Goal: Communication & Community: Answer question/provide support

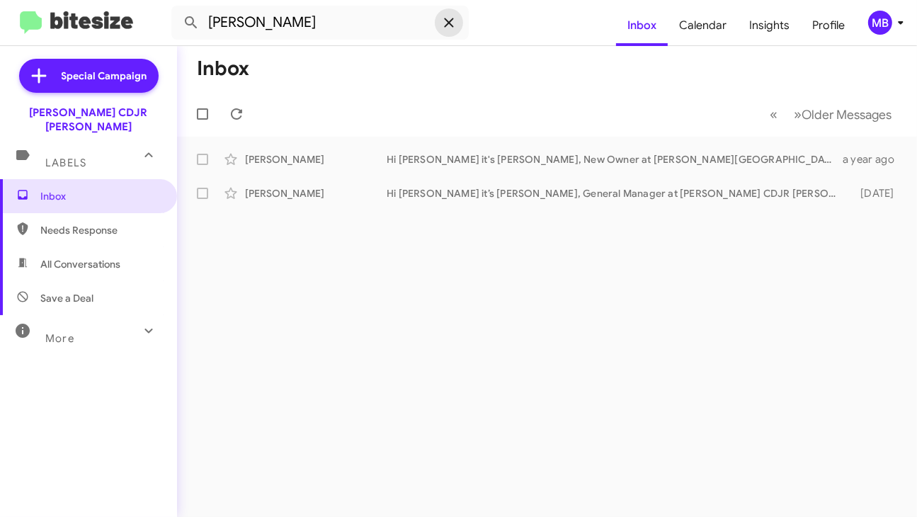
click at [446, 24] on icon at bounding box center [449, 22] width 17 height 17
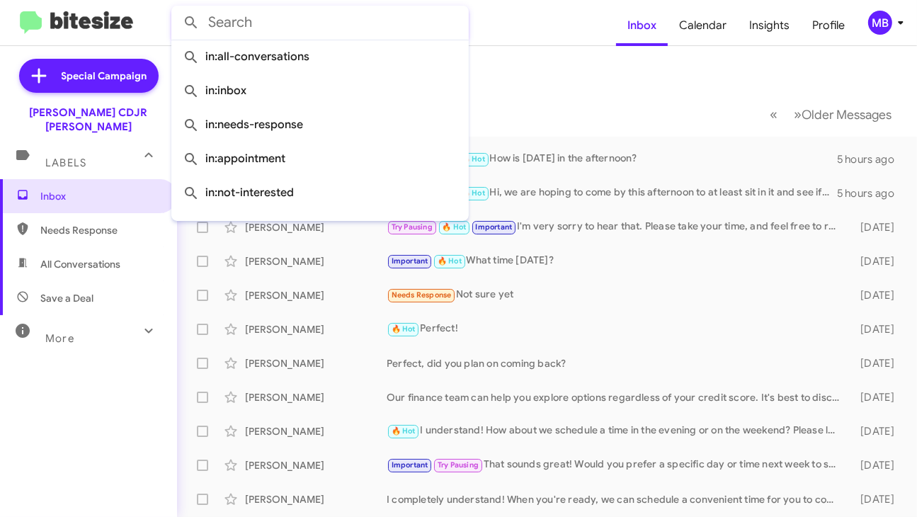
click at [476, 23] on form at bounding box center [393, 23] width 445 height 34
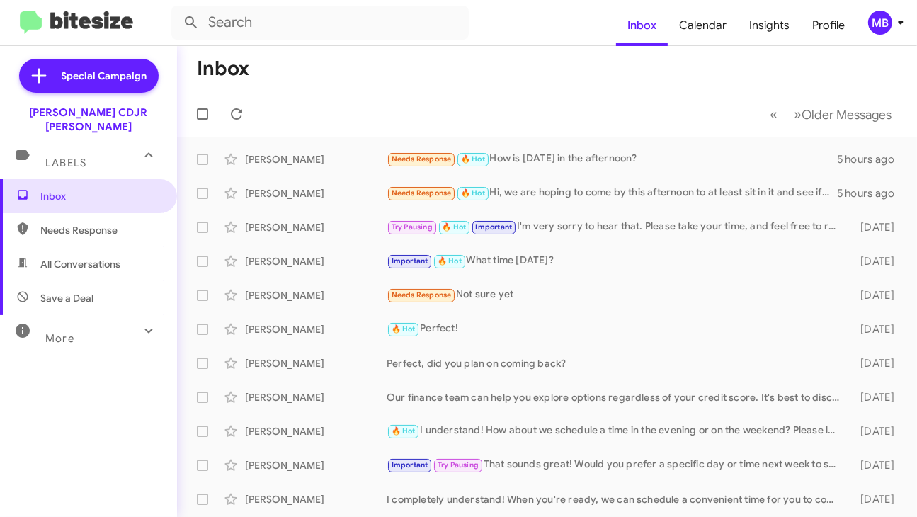
click at [396, 74] on mat-toolbar-row "Inbox" at bounding box center [547, 68] width 740 height 45
click at [888, 31] on div "MB" at bounding box center [880, 23] width 24 height 24
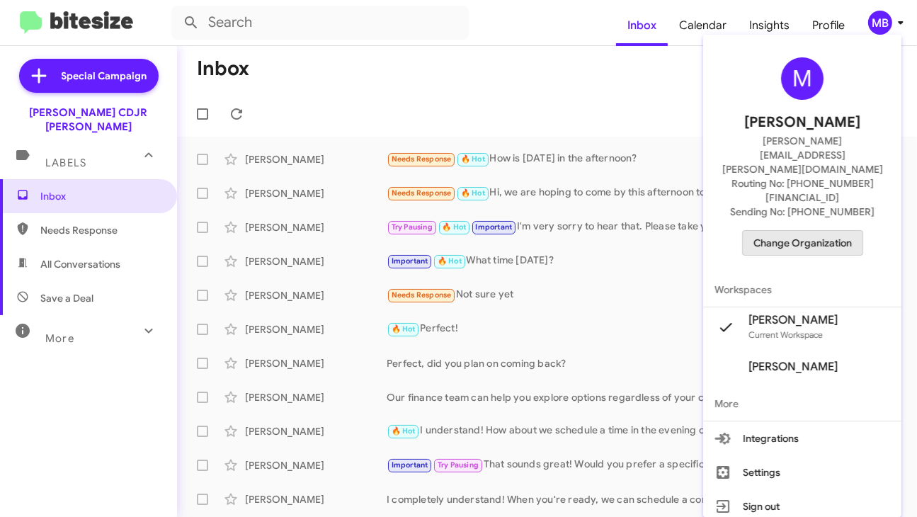
click at [817, 231] on span "Change Organization" at bounding box center [803, 243] width 98 height 24
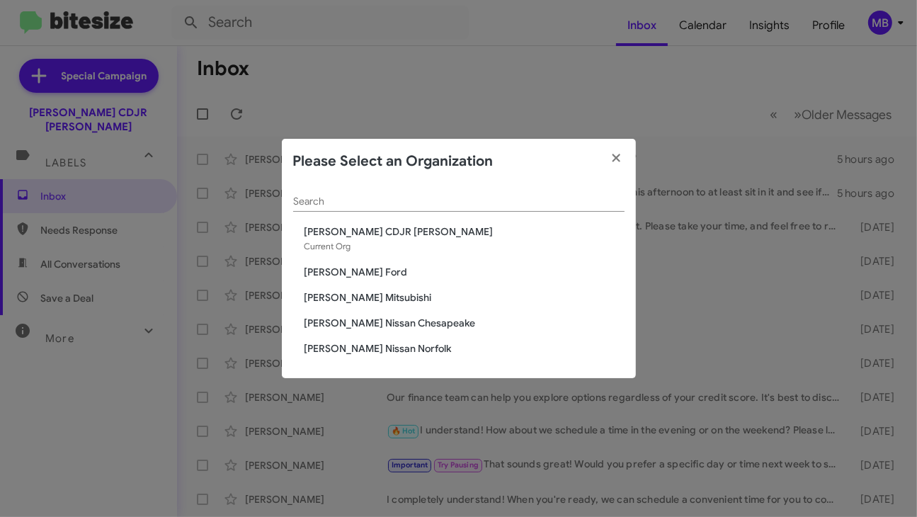
click at [380, 347] on span "[PERSON_NAME] Nissan Norfolk" at bounding box center [465, 348] width 320 height 14
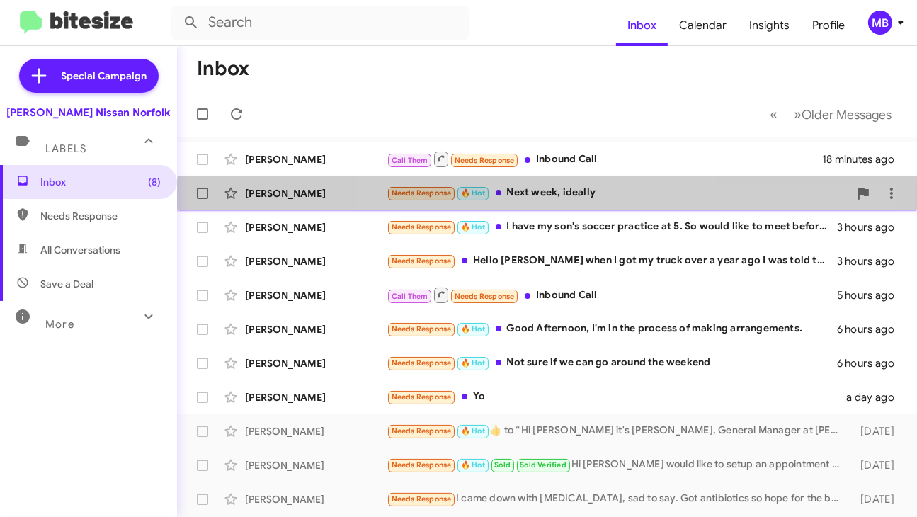
click at [558, 205] on div "Jacquelyn Ison Needs Response 🔥 Hot Next week, ideally 2 hours ago" at bounding box center [547, 193] width 718 height 28
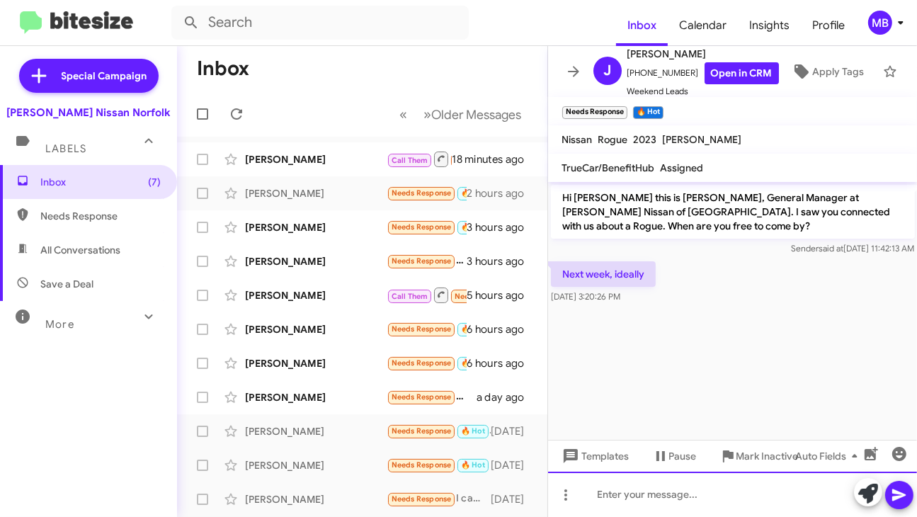
click at [659, 508] on div at bounding box center [733, 494] width 370 height 45
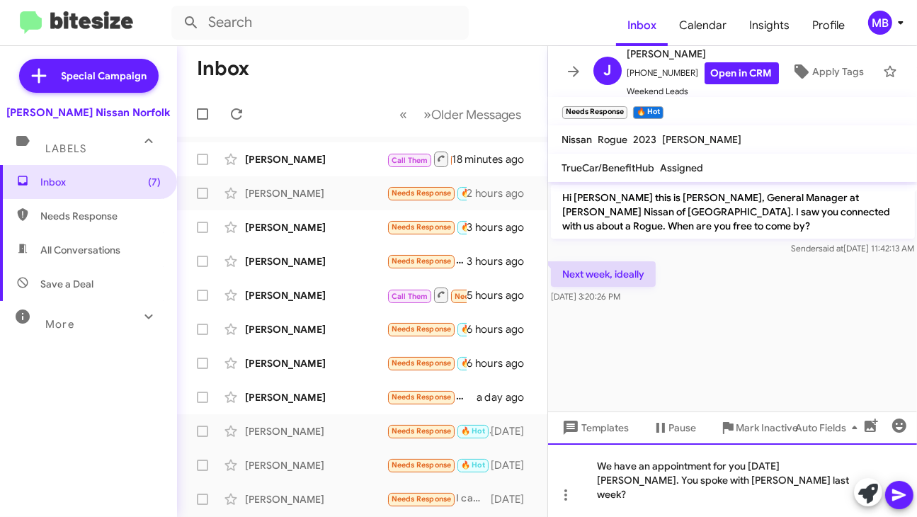
click at [807, 477] on div "We have an appointment for you tomorrow aleady. You spoke with Mary last week?" at bounding box center [733, 480] width 370 height 74
click at [0, 0] on lt-span "al r eady" at bounding box center [0, 0] width 0 height 0
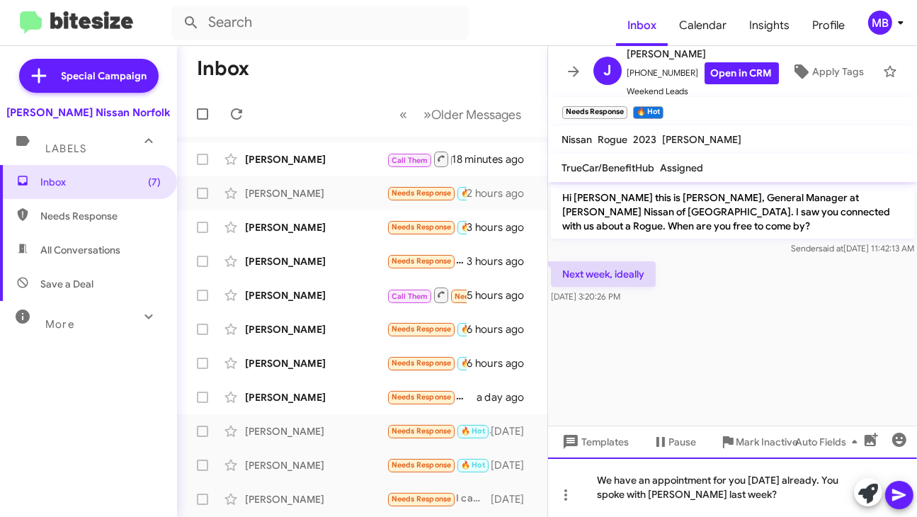
click at [731, 490] on div "We have an appointment for you tomorrow already. You spoke with Mary last week?" at bounding box center [733, 487] width 370 height 59
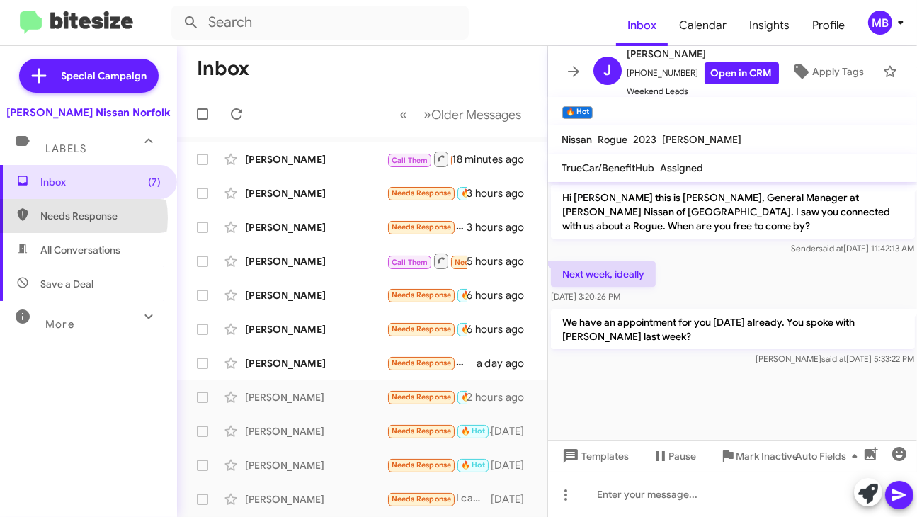
click at [75, 217] on span "Needs Response" at bounding box center [100, 216] width 120 height 14
type input "in:needs-response"
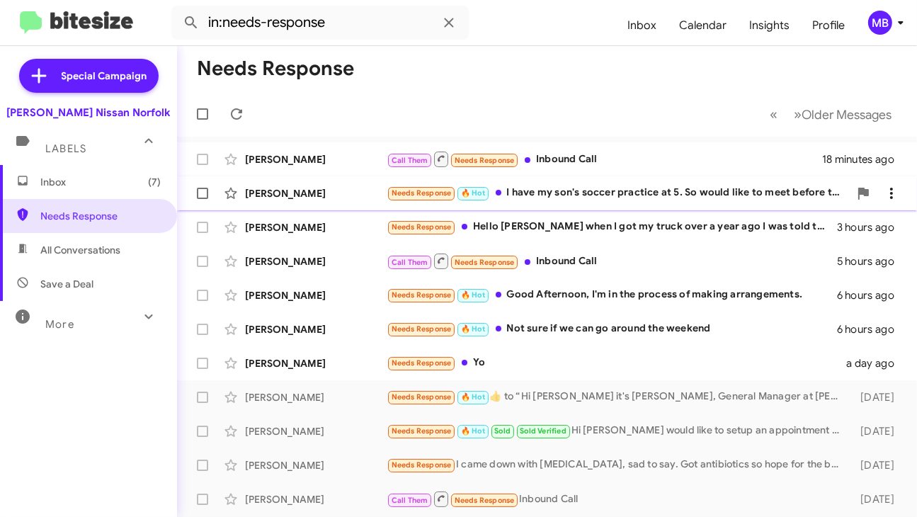
click at [501, 202] on div "Vish Panthri Needs Response 🔥 Hot I have my son's soccer practice at 5. So woul…" at bounding box center [547, 193] width 718 height 28
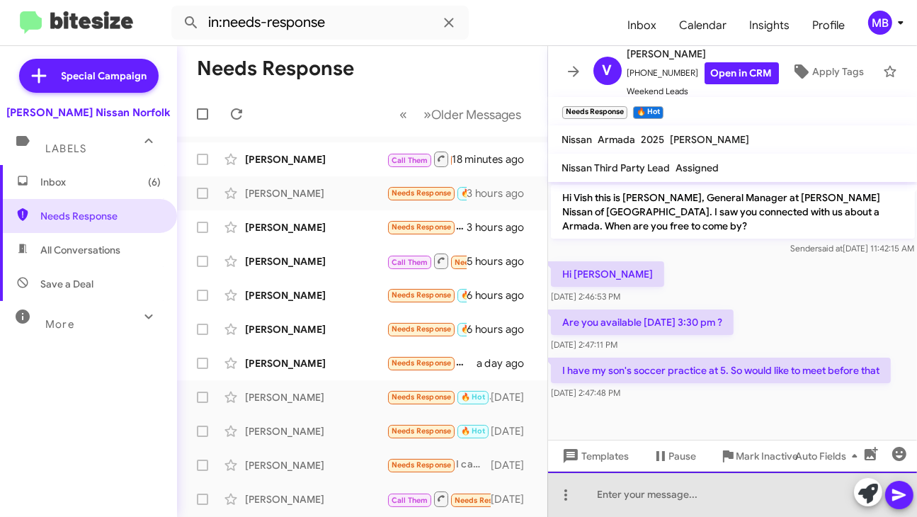
click at [643, 487] on div at bounding box center [733, 494] width 370 height 45
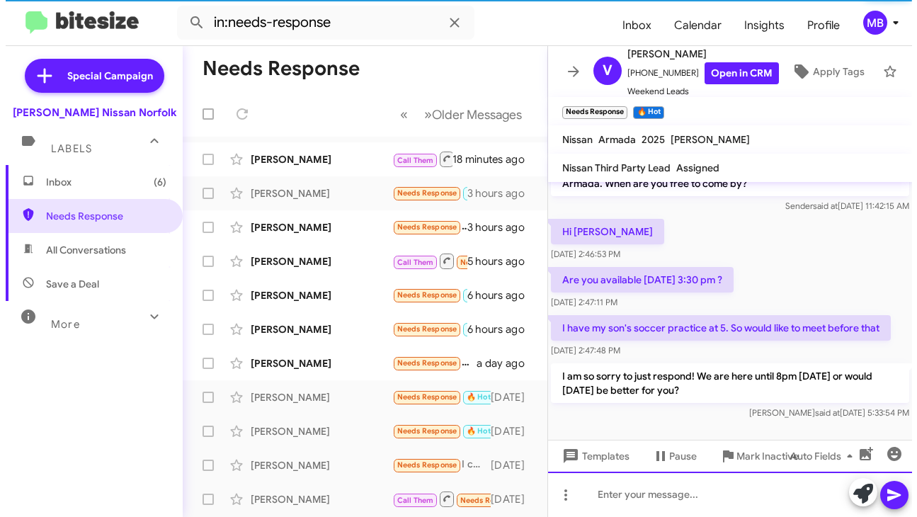
scroll to position [42, 0]
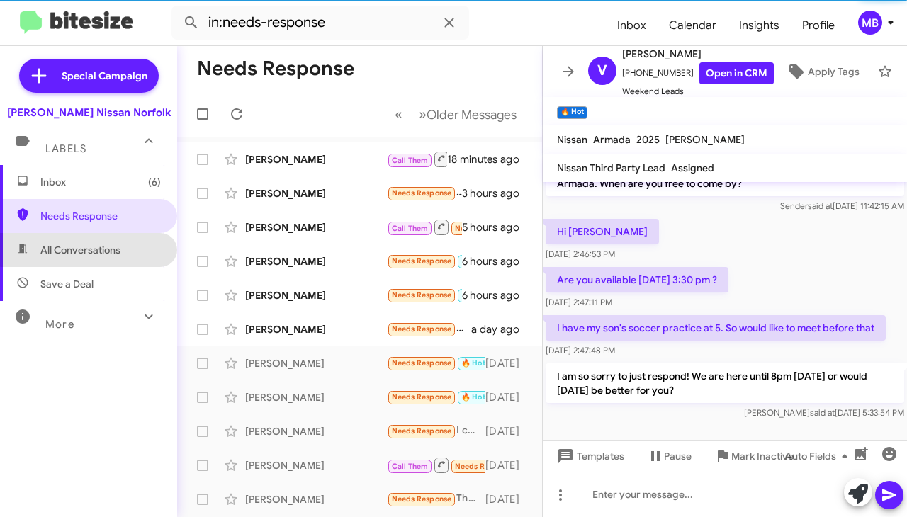
click at [113, 241] on span "All Conversations" at bounding box center [88, 250] width 177 height 34
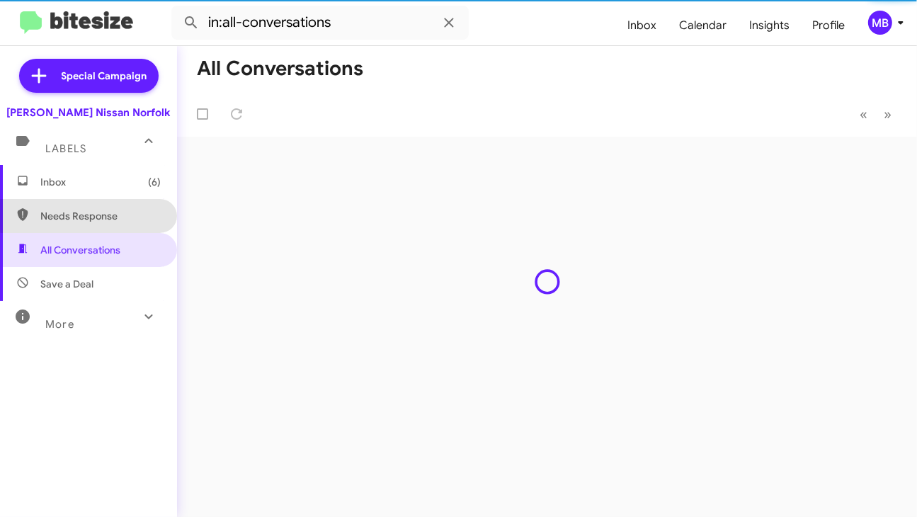
click at [103, 214] on span "Needs Response" at bounding box center [100, 216] width 120 height 14
type input "in:needs-response"
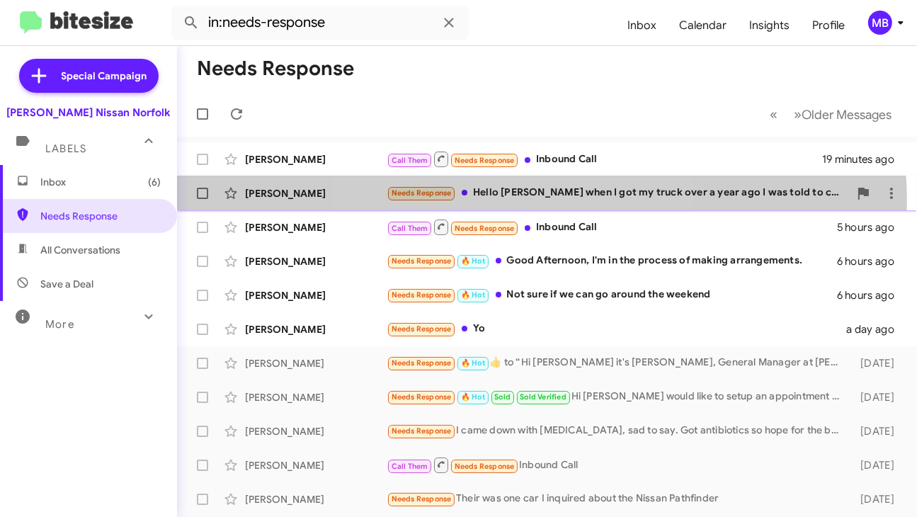
click at [530, 201] on div "Larry Sanders Needs Response Hello Josh Heaton when I got my truck over a year …" at bounding box center [547, 193] width 718 height 28
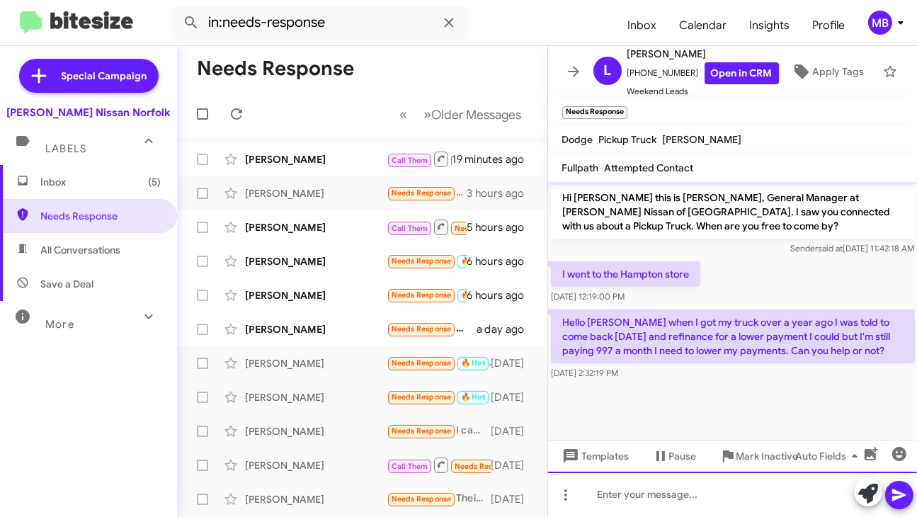
click at [642, 493] on div at bounding box center [733, 494] width 370 height 45
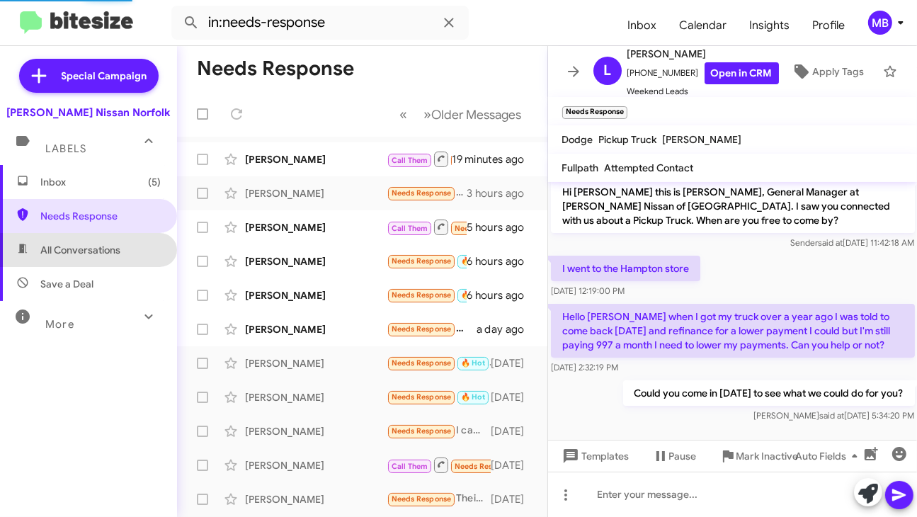
click at [103, 254] on span "All Conversations" at bounding box center [80, 250] width 80 height 14
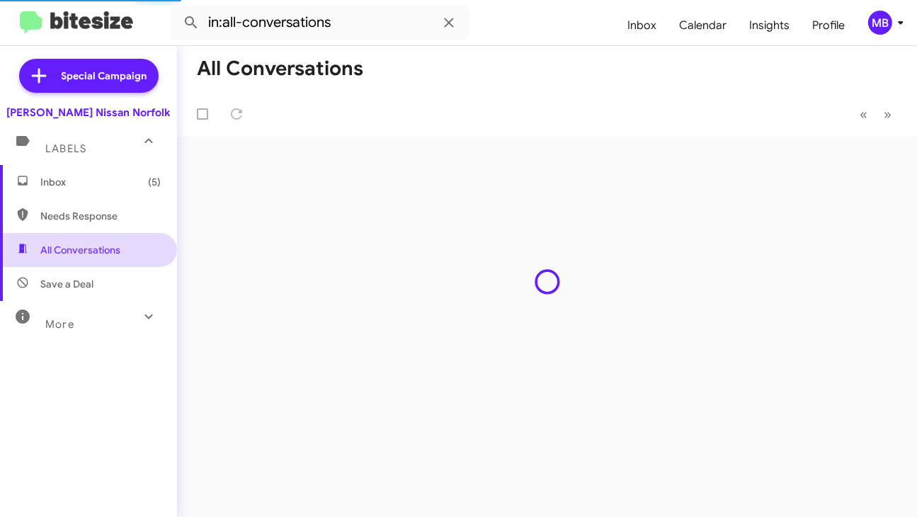
click at [102, 233] on span "All Conversations" at bounding box center [88, 250] width 177 height 34
click at [102, 206] on span "Needs Response" at bounding box center [88, 216] width 177 height 34
type input "in:needs-response"
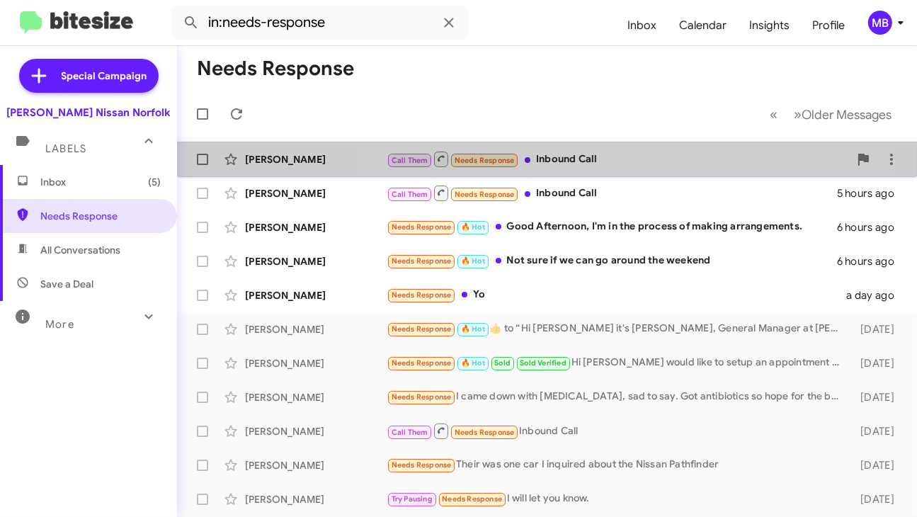
click at [570, 158] on div "Call Them Needs Response Inbound Call" at bounding box center [618, 159] width 463 height 18
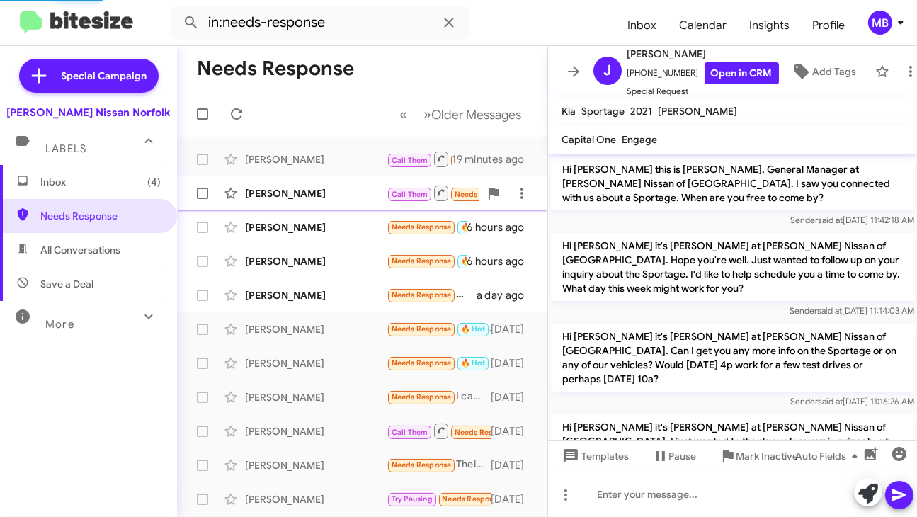
scroll to position [1172, 0]
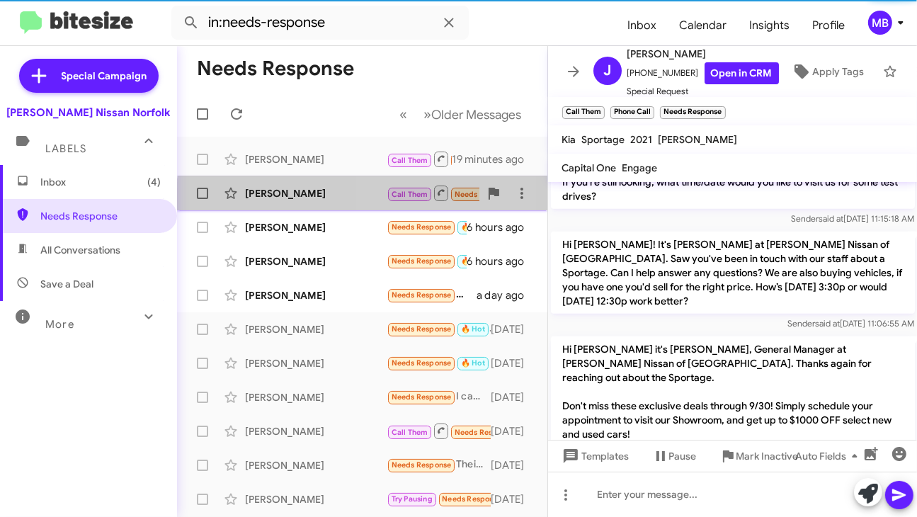
click at [418, 205] on div "Russell Campbell Call Them Needs Response Inbound Call 5 hours ago" at bounding box center [362, 193] width 348 height 28
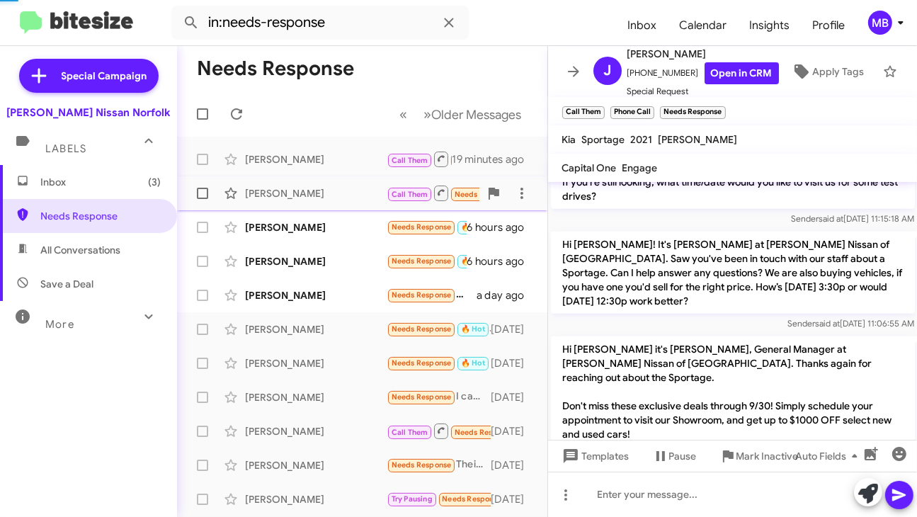
scroll to position [1202, 0]
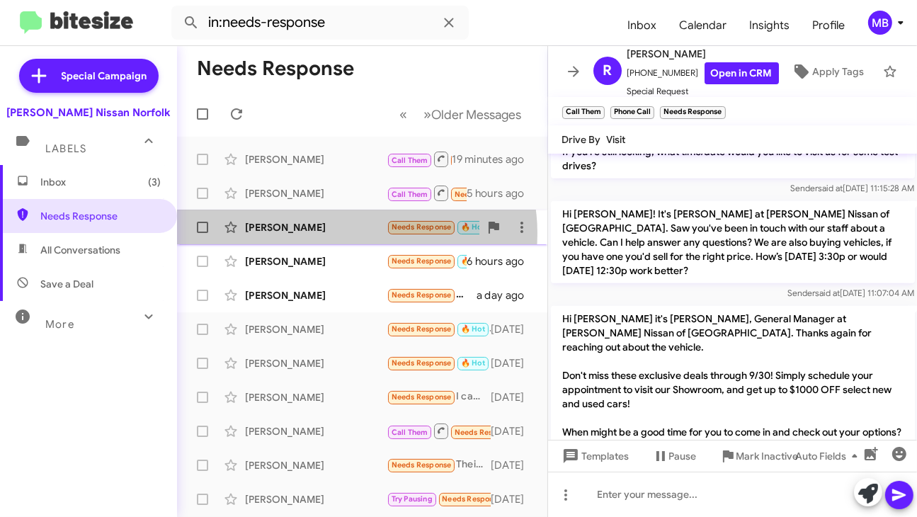
click at [355, 233] on div "Kendall Freeman" at bounding box center [316, 227] width 142 height 14
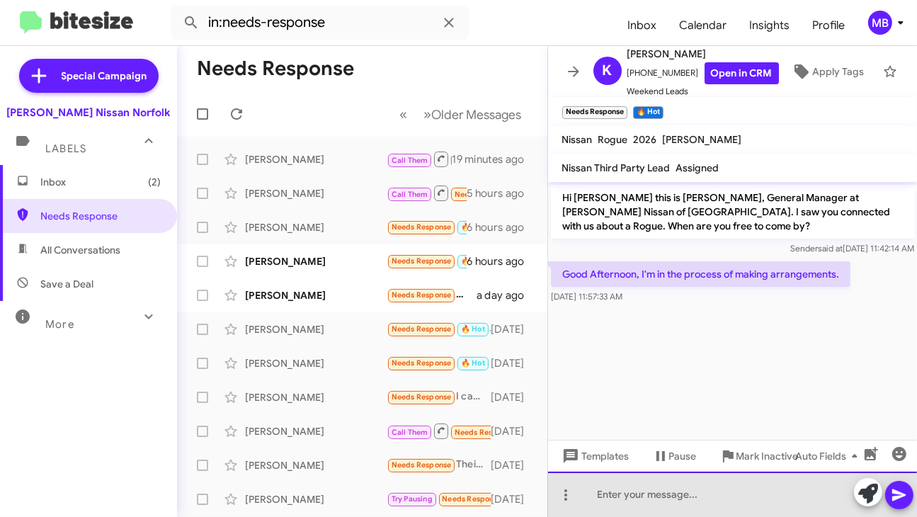
click at [632, 487] on div at bounding box center [733, 494] width 370 height 45
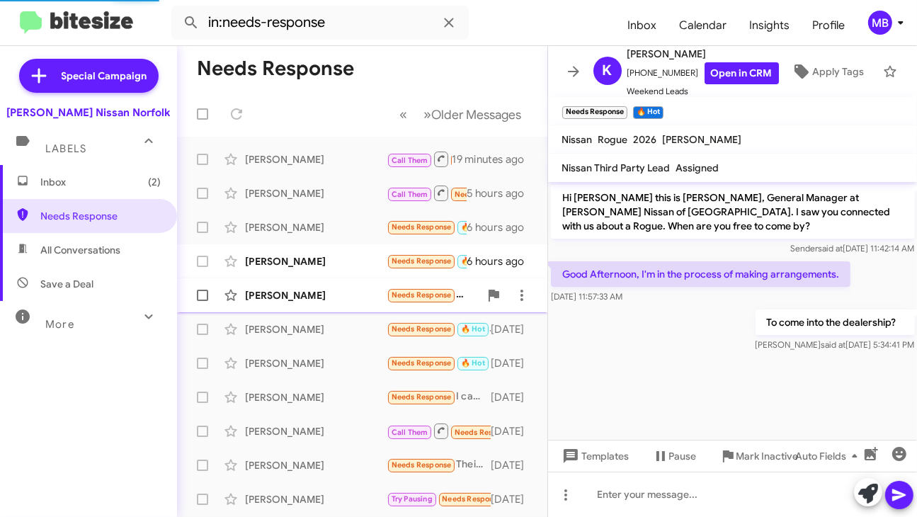
click at [415, 279] on span "James Reap Needs Response Yo a day ago" at bounding box center [362, 295] width 370 height 34
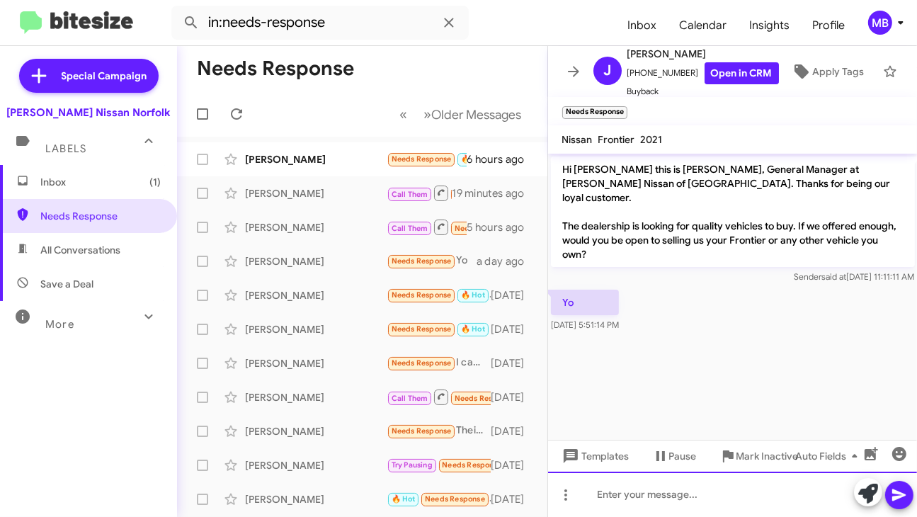
click at [623, 499] on div at bounding box center [733, 494] width 370 height 45
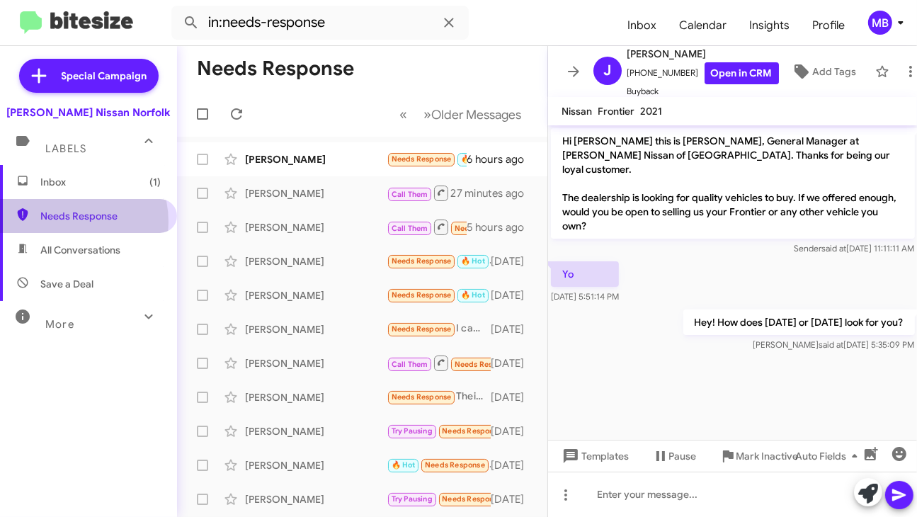
click at [65, 222] on span "Needs Response" at bounding box center [100, 216] width 120 height 14
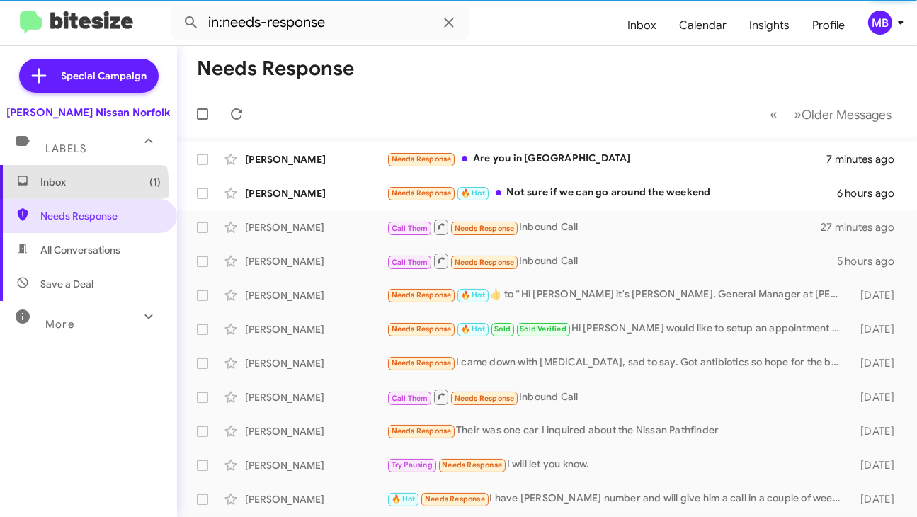
click at [76, 188] on span "Inbox (1)" at bounding box center [100, 182] width 120 height 14
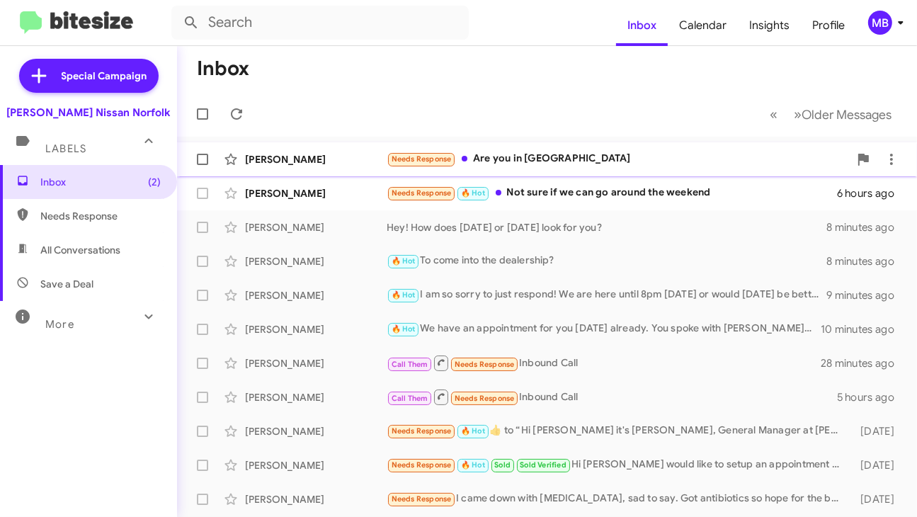
click at [512, 158] on div "Needs Response Are you in Hampton" at bounding box center [618, 159] width 463 height 16
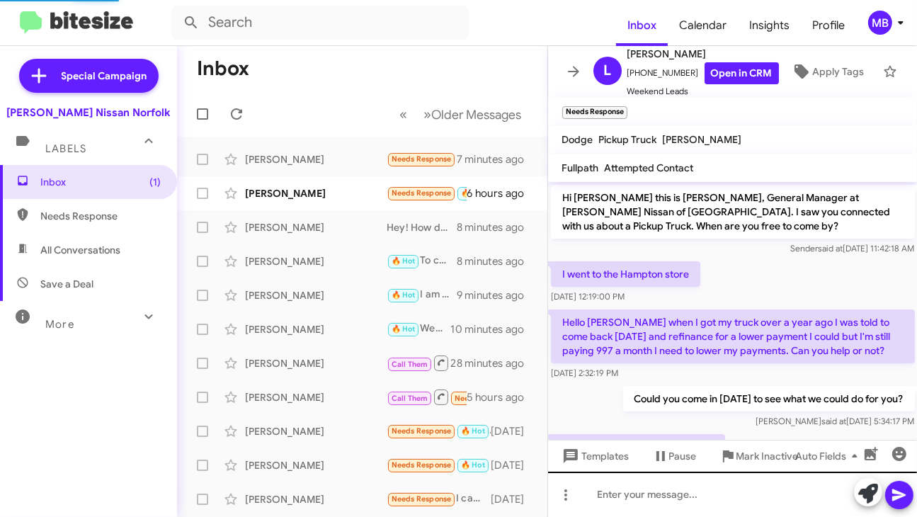
scroll to position [71, 0]
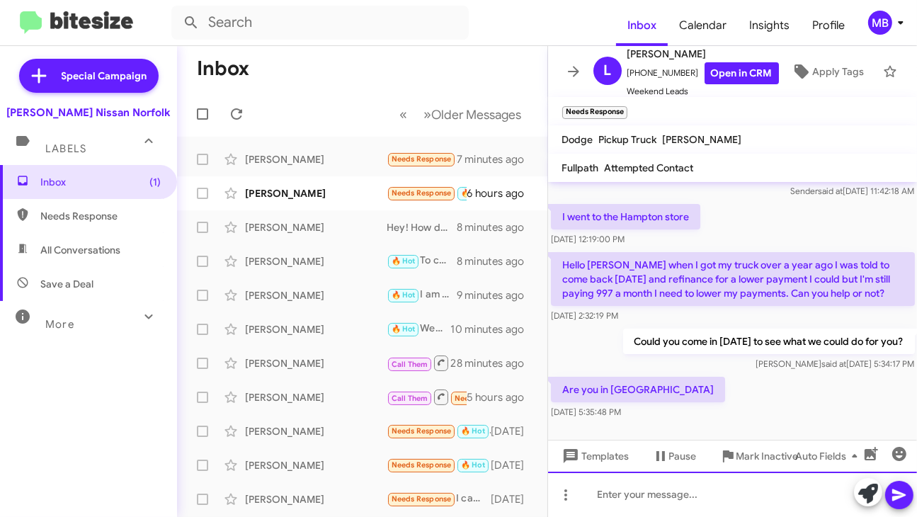
click at [653, 488] on div at bounding box center [733, 494] width 370 height 45
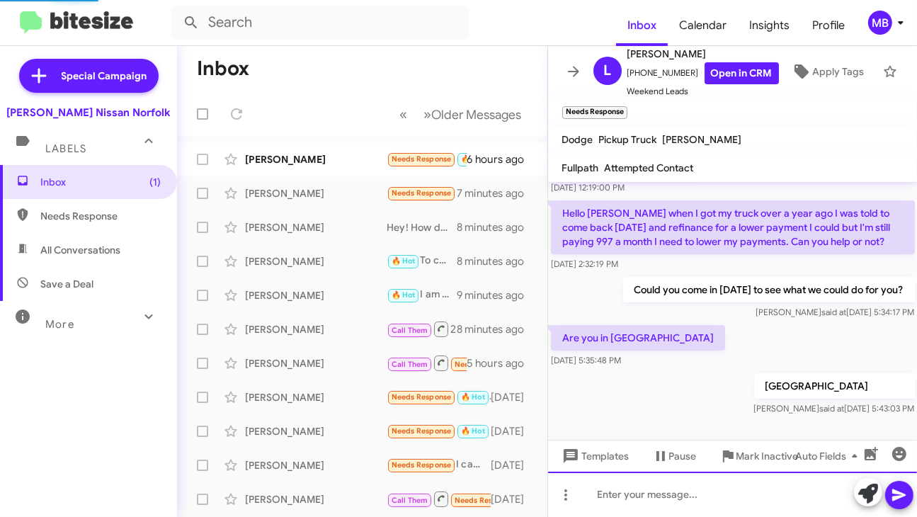
scroll to position [95, 0]
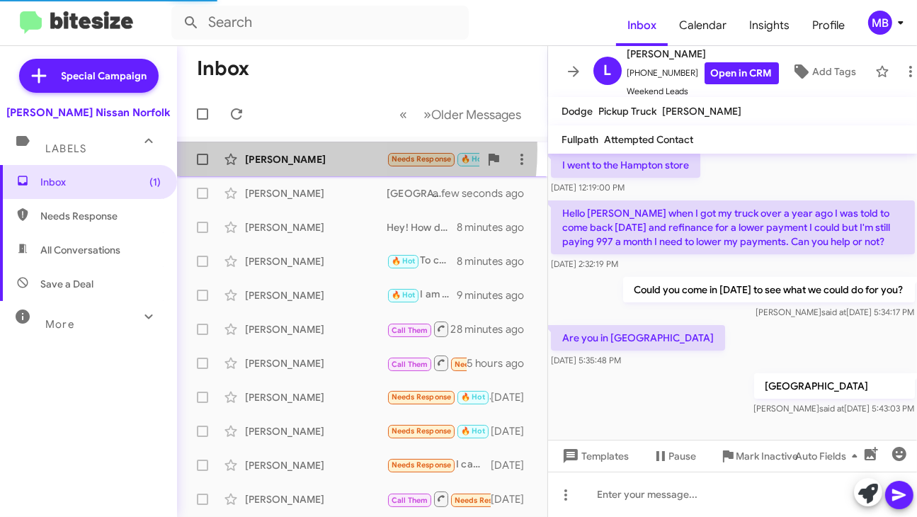
click at [282, 149] on div "Valeria Barnat Needs Response 🔥 Hot Not sure if we can go around the weekend 6 …" at bounding box center [362, 159] width 348 height 28
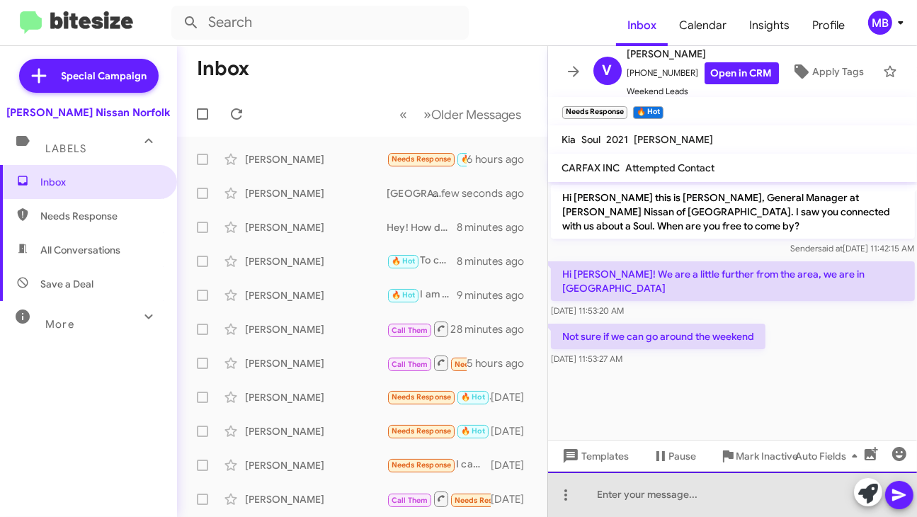
click at [646, 514] on div at bounding box center [733, 494] width 370 height 45
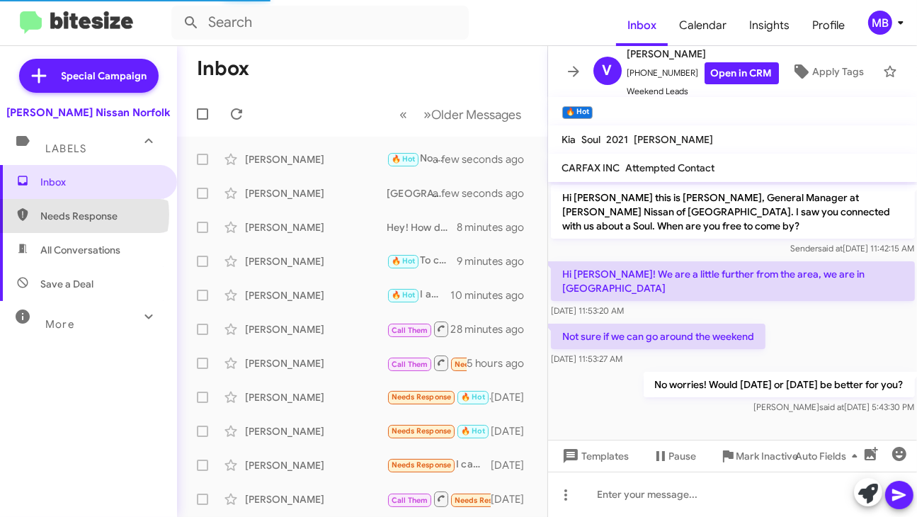
click at [84, 213] on span "Needs Response" at bounding box center [100, 216] width 120 height 14
type input "in:needs-response"
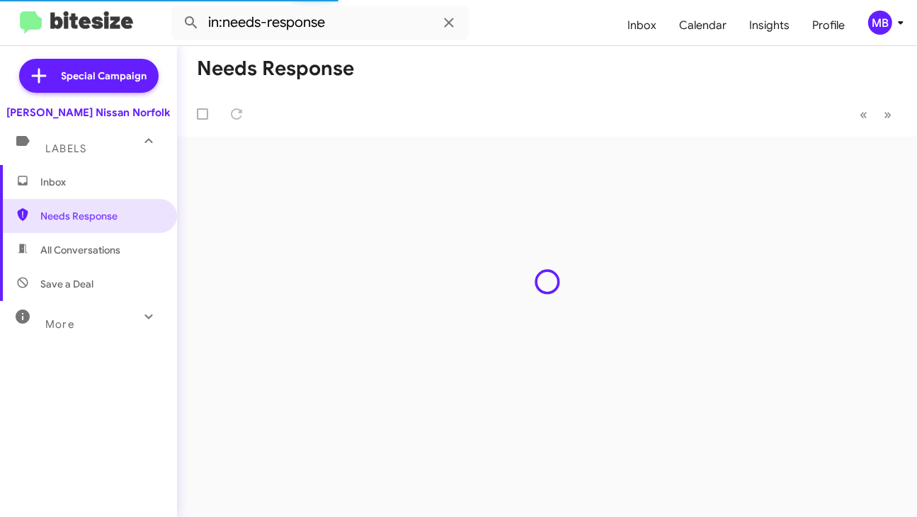
click at [87, 179] on span "Inbox" at bounding box center [100, 182] width 120 height 14
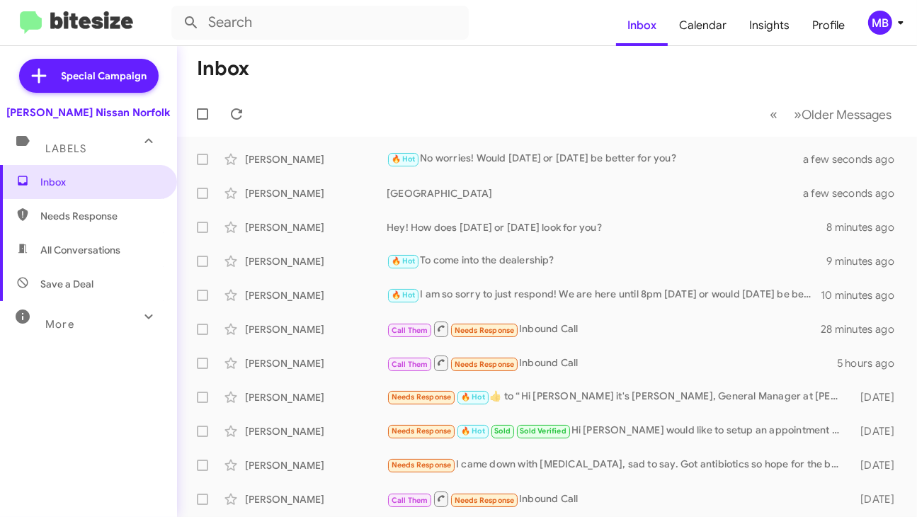
click at [302, 89] on mat-toolbar-row "Inbox" at bounding box center [547, 68] width 740 height 45
click at [128, 200] on span "Needs Response" at bounding box center [88, 216] width 177 height 34
type input "in:needs-response"
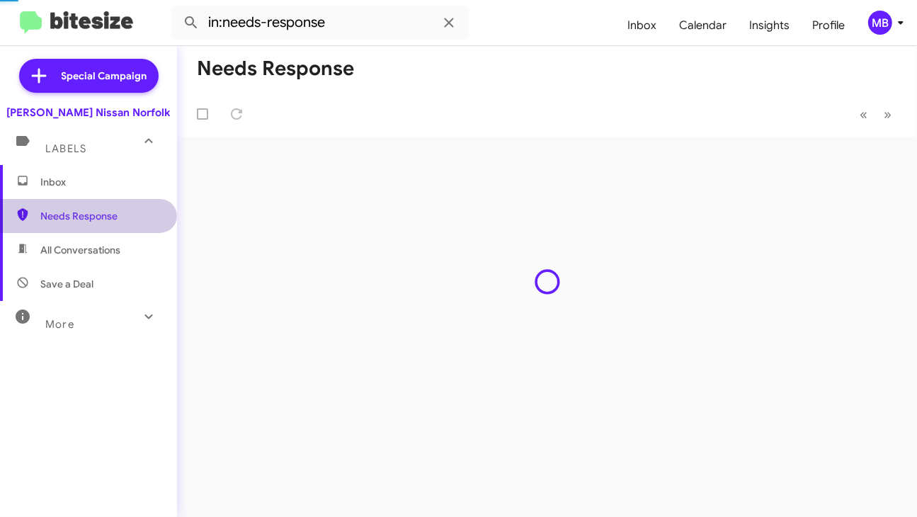
click at [121, 178] on span "Inbox" at bounding box center [100, 182] width 120 height 14
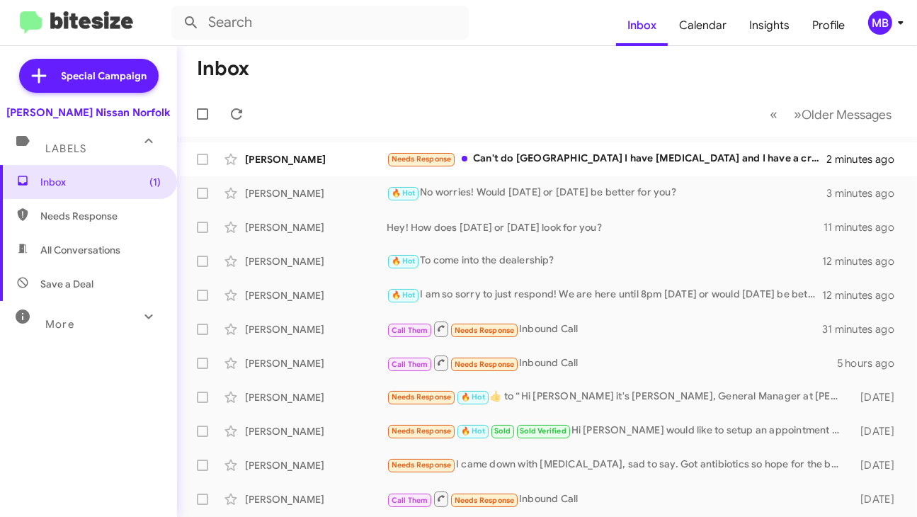
click at [470, 110] on mat-toolbar-row "« Previous » Next Older Messages" at bounding box center [547, 113] width 740 height 45
